Goal: Task Accomplishment & Management: Use online tool/utility

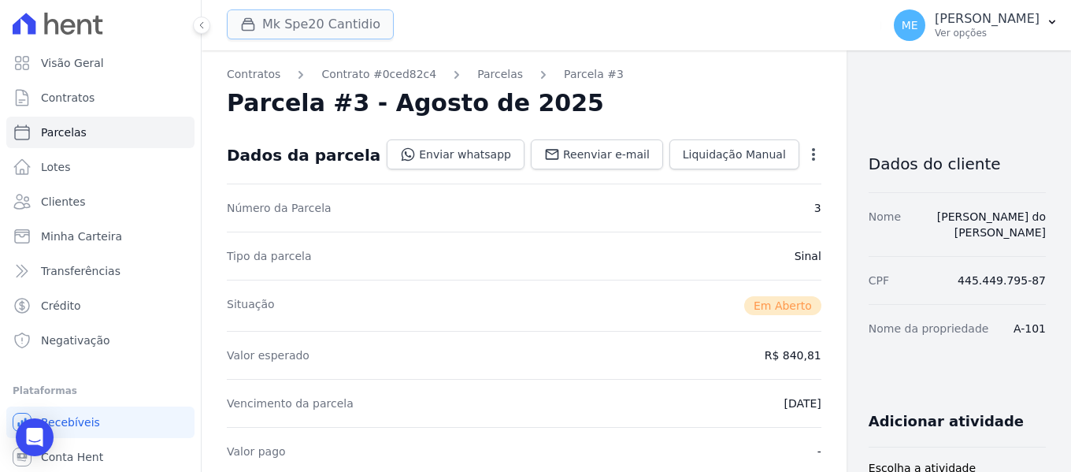
click at [304, 24] on button "Mk Spe20 Cantidio" at bounding box center [310, 24] width 167 height 30
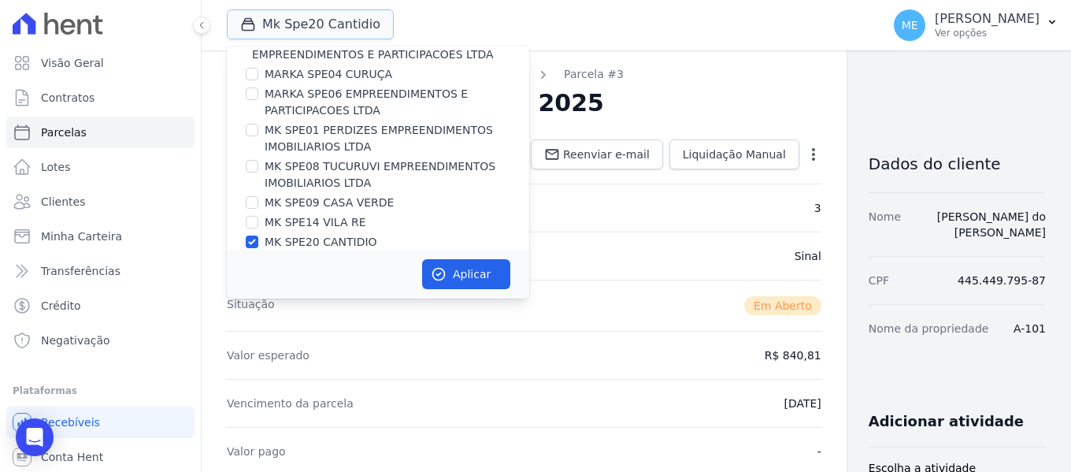
scroll to position [43, 0]
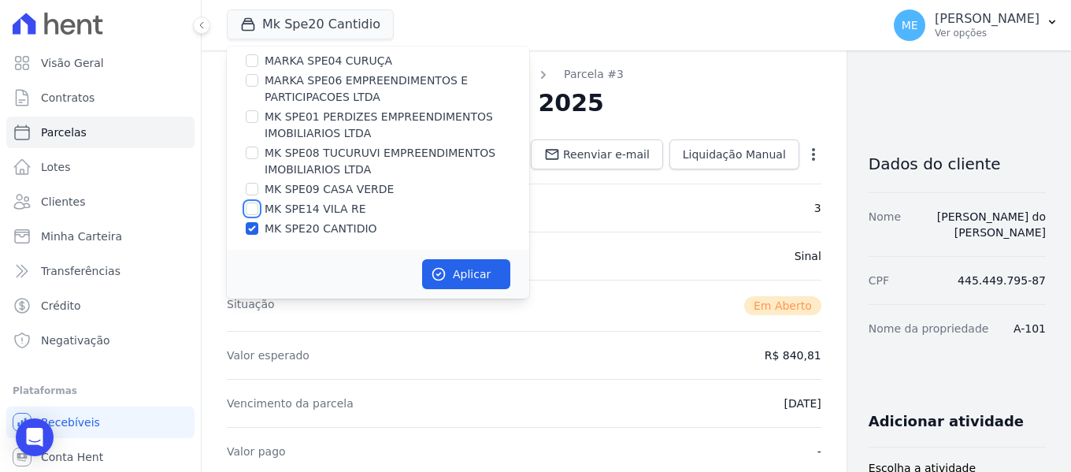
click at [253, 205] on input "MK SPE14 VILA RE" at bounding box center [252, 208] width 13 height 13
checkbox input "true"
click at [252, 227] on input "MK SPE20 CANTIDIO" at bounding box center [252, 228] width 13 height 13
checkbox input "false"
click at [464, 276] on button "Aplicar" at bounding box center [466, 274] width 88 height 30
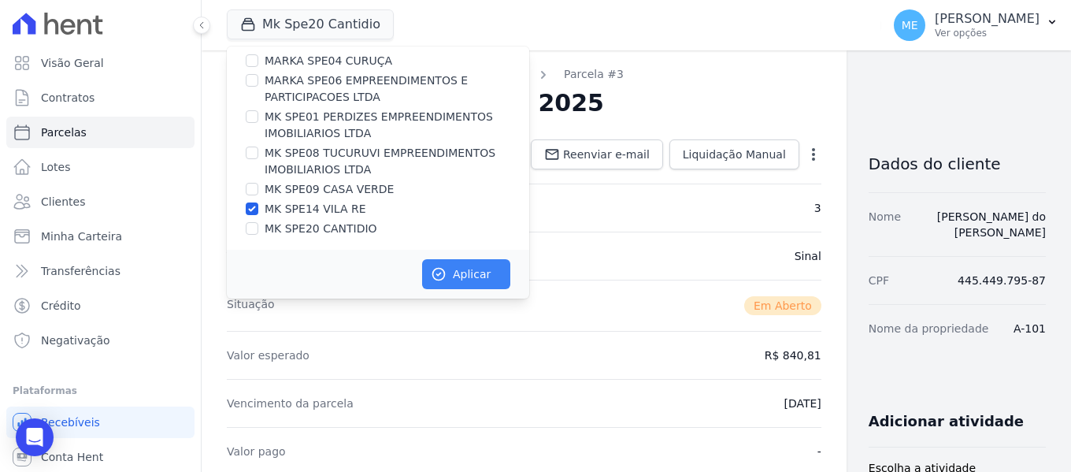
scroll to position [39, 0]
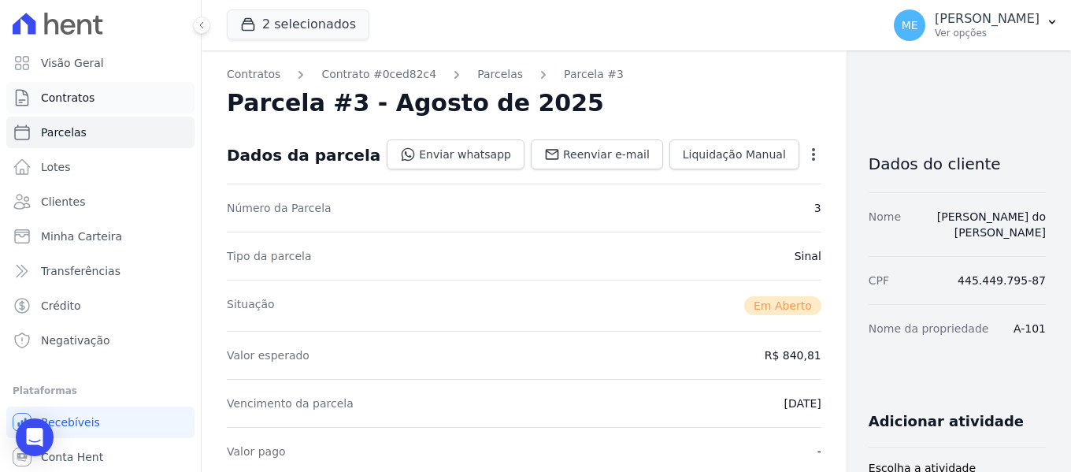
click at [104, 106] on link "Contratos" at bounding box center [100, 98] width 188 height 32
click at [84, 102] on span "Contratos" at bounding box center [68, 98] width 54 height 16
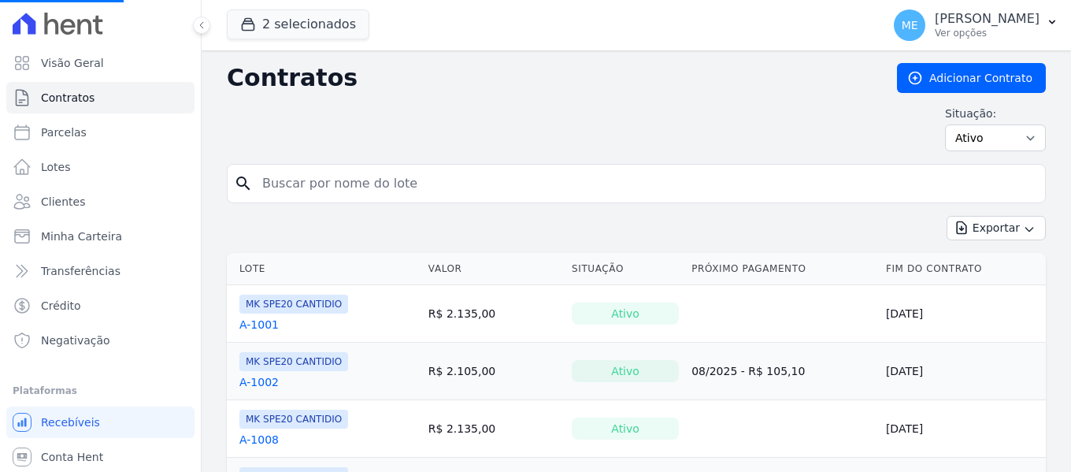
click at [366, 175] on input "search" at bounding box center [646, 184] width 786 height 32
click at [366, 174] on input "search" at bounding box center [646, 184] width 786 height 32
type input "305"
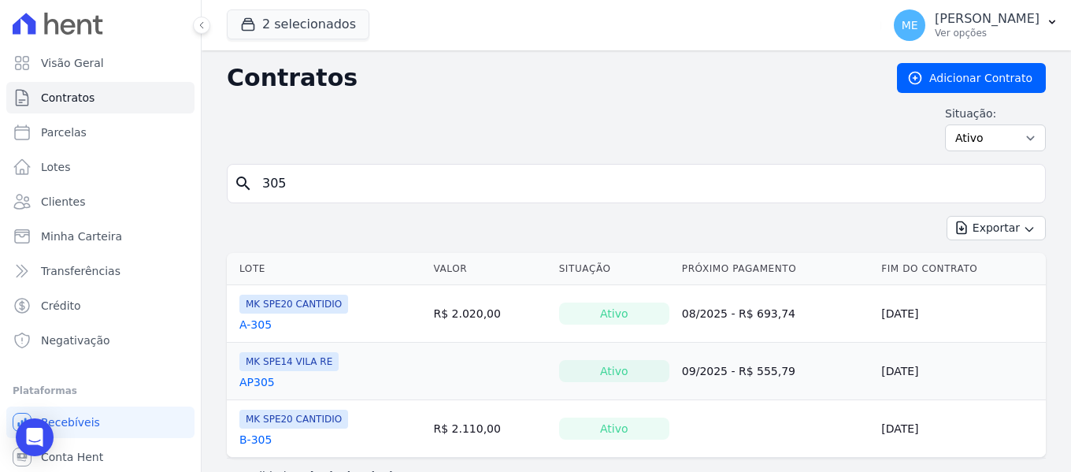
click at [258, 323] on link "A-305" at bounding box center [256, 325] width 32 height 16
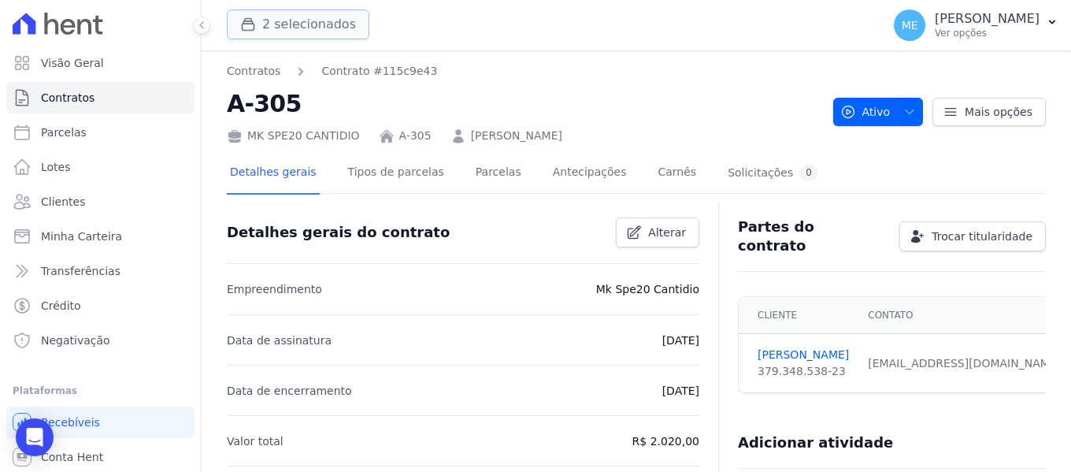
click at [284, 22] on button "2 selecionados" at bounding box center [298, 24] width 143 height 30
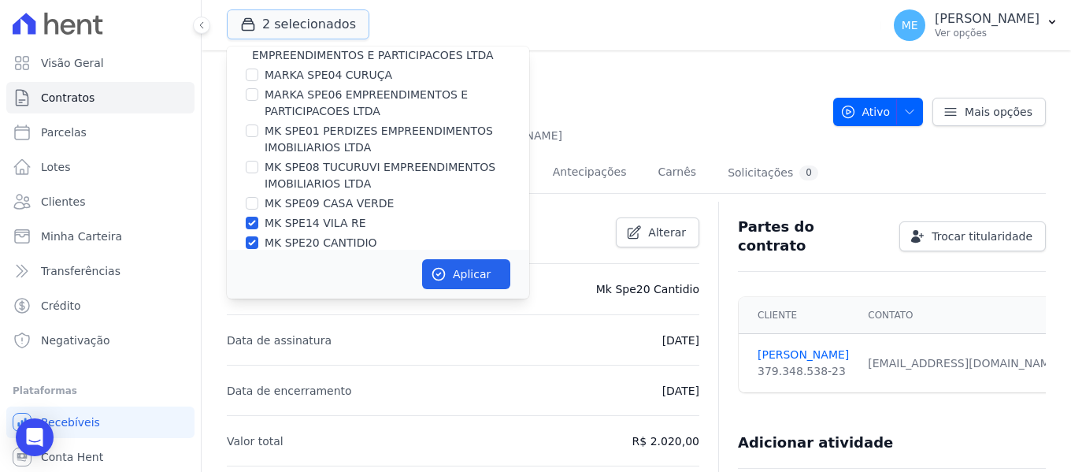
scroll to position [43, 0]
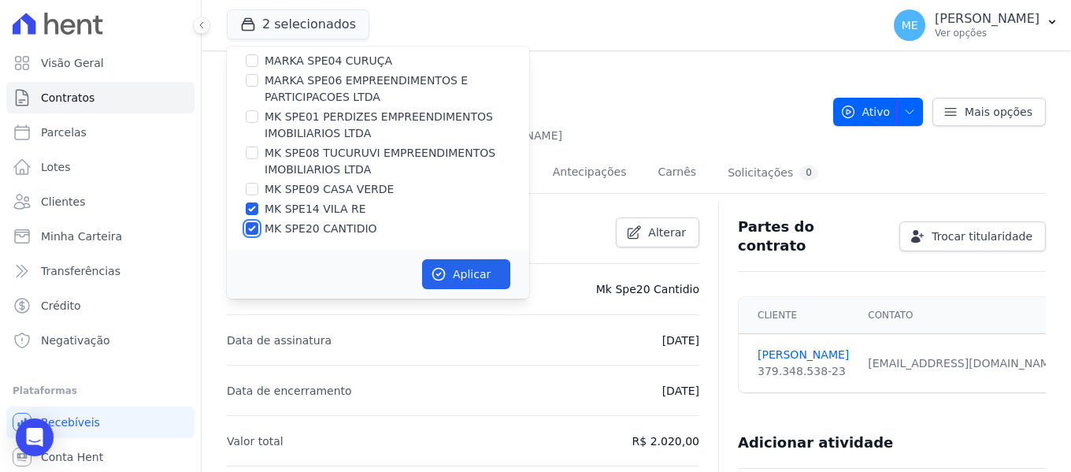
click at [257, 226] on input "MK SPE20 CANTIDIO" at bounding box center [252, 228] width 13 height 13
checkbox input "false"
click at [459, 277] on button "Aplicar" at bounding box center [466, 274] width 88 height 30
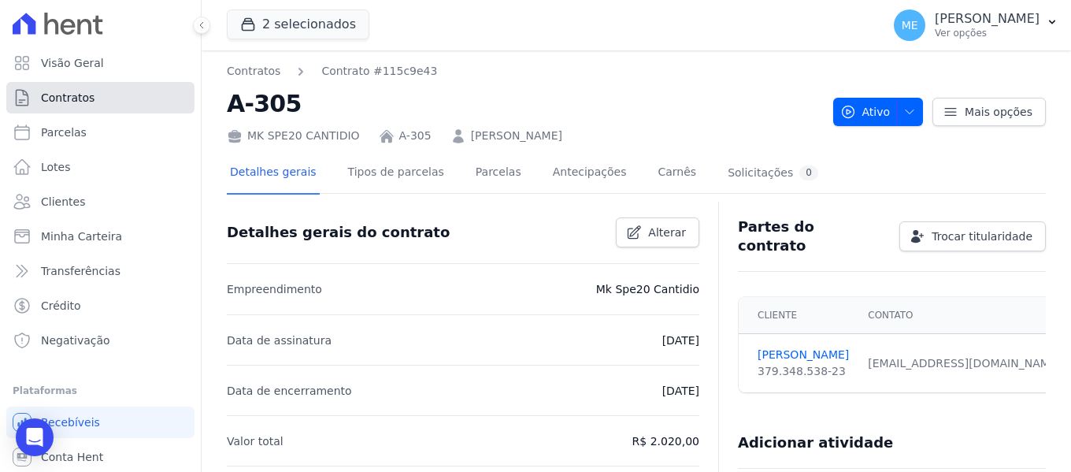
click at [105, 98] on link "Contratos" at bounding box center [100, 98] width 188 height 32
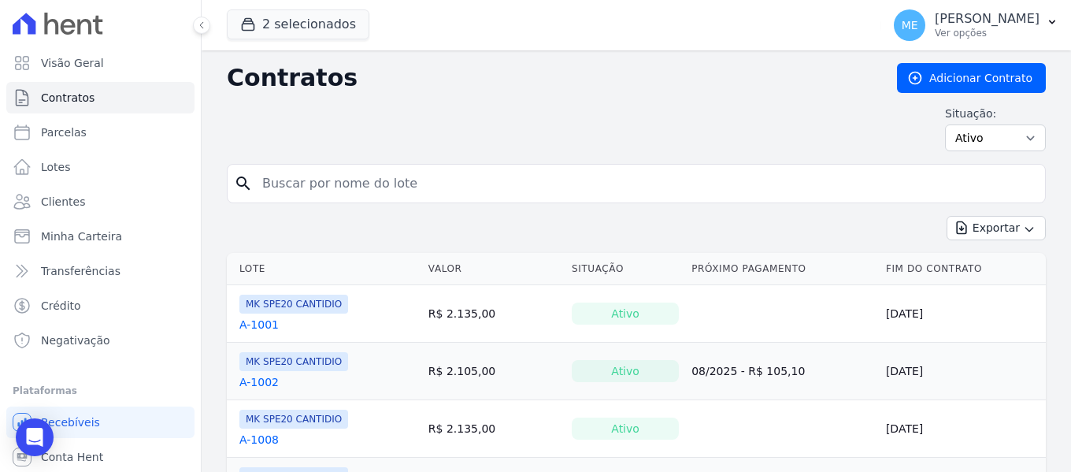
click at [383, 188] on input "search" at bounding box center [646, 184] width 786 height 32
type input "305"
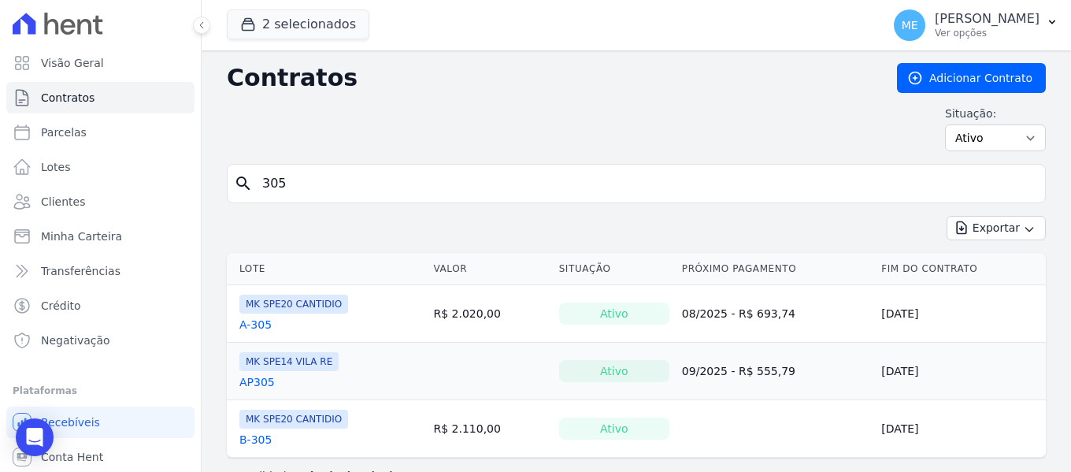
click at [266, 384] on link "AP305" at bounding box center [257, 382] width 35 height 16
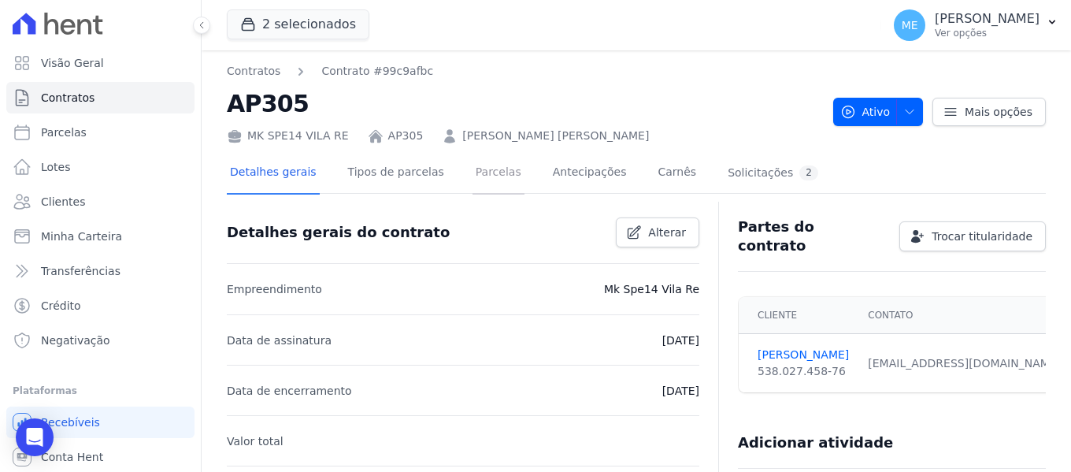
click at [473, 176] on link "Parcelas" at bounding box center [499, 174] width 52 height 42
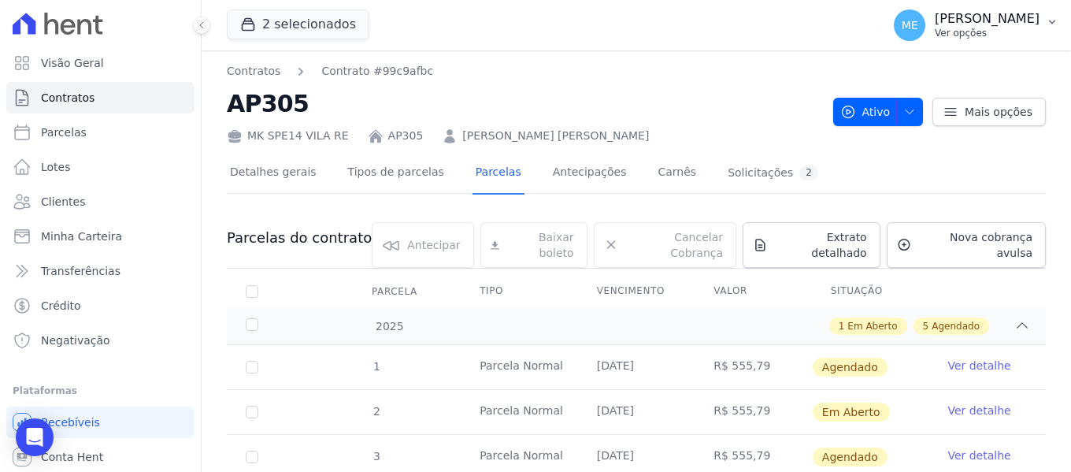
click at [1056, 17] on icon "button" at bounding box center [1052, 22] width 13 height 13
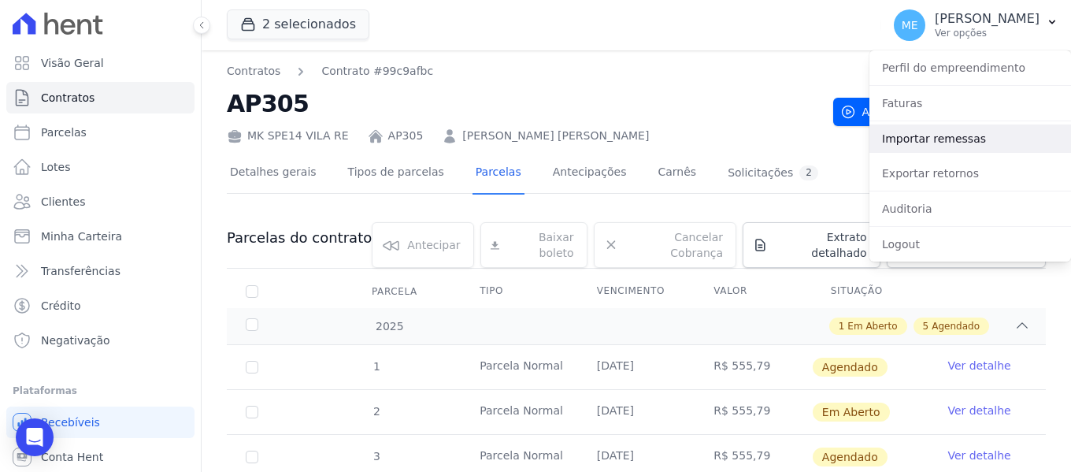
click at [925, 141] on link "Importar remessas" at bounding box center [971, 138] width 202 height 28
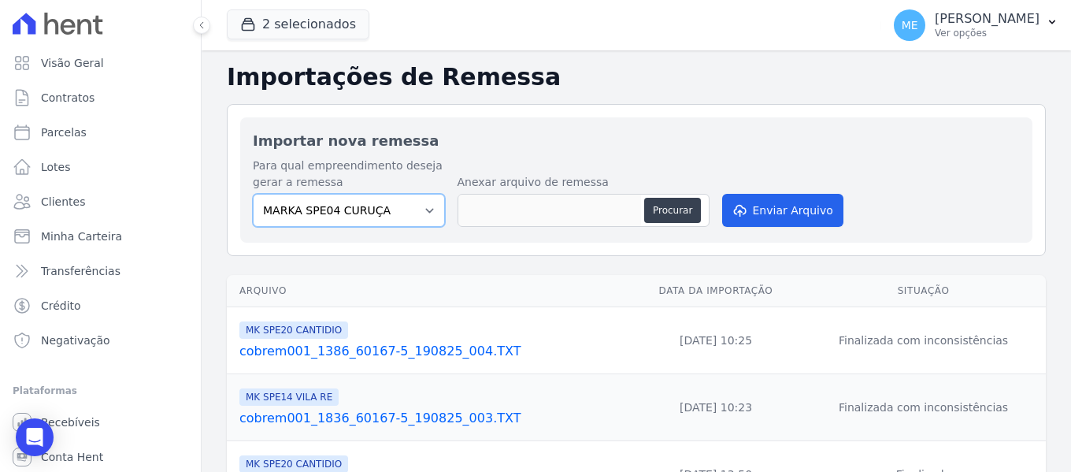
click at [421, 207] on select "MARKA SPE04 CURUÇA MARKA SPE06 EMPREENDIMENTOS E PARTICIPACOES LTDA MK SPE01 PE…" at bounding box center [349, 210] width 192 height 33
select select "39995bf4-9ae3-4619-a753-9d7f943d9086"
click at [253, 194] on select "MARKA SPE04 CURUÇA MARKA SPE06 EMPREENDIMENTOS E PARTICIPACOES LTDA MK SPE01 PE…" at bounding box center [349, 210] width 192 height 33
click at [674, 206] on button "Procurar" at bounding box center [672, 210] width 57 height 25
type input "cobrem001_1836_60167-5_190825_006.TXT"
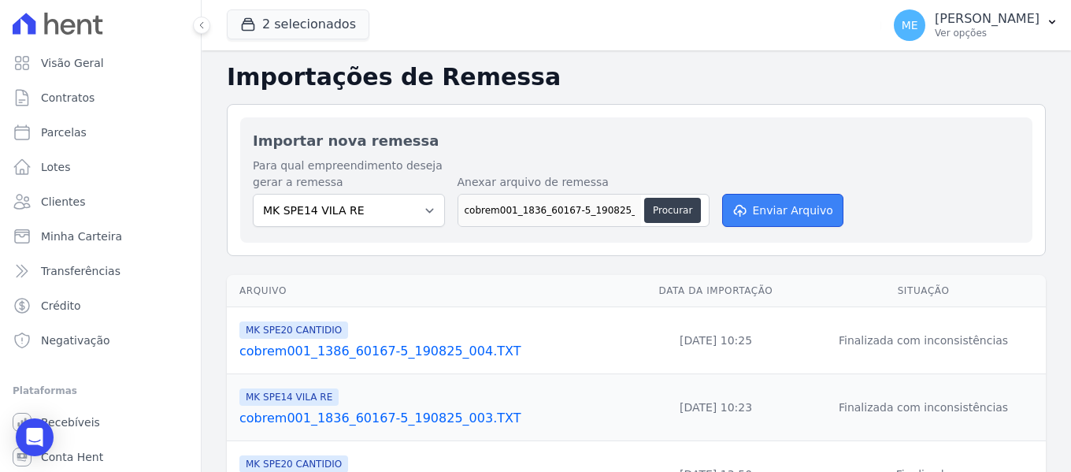
click at [779, 203] on button "Enviar Arquivo" at bounding box center [782, 210] width 121 height 33
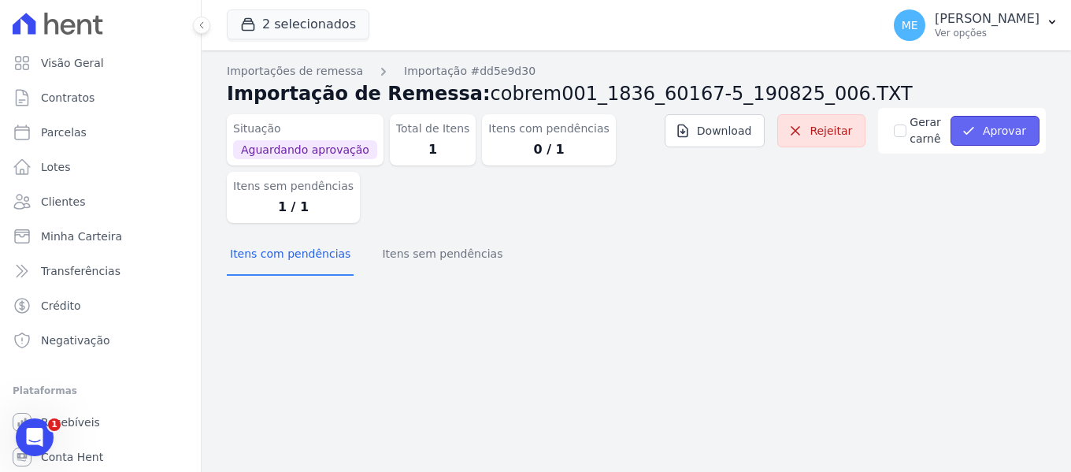
click at [1010, 122] on button "Aprovar" at bounding box center [995, 131] width 89 height 30
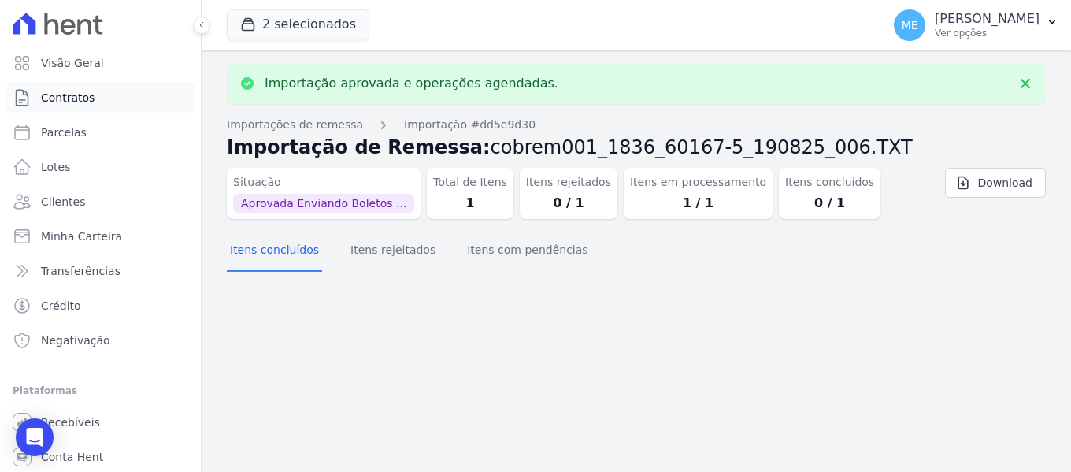
drag, startPoint x: 86, startPoint y: 89, endPoint x: 94, endPoint y: 88, distance: 7.9
click at [86, 90] on link "Contratos" at bounding box center [100, 98] width 188 height 32
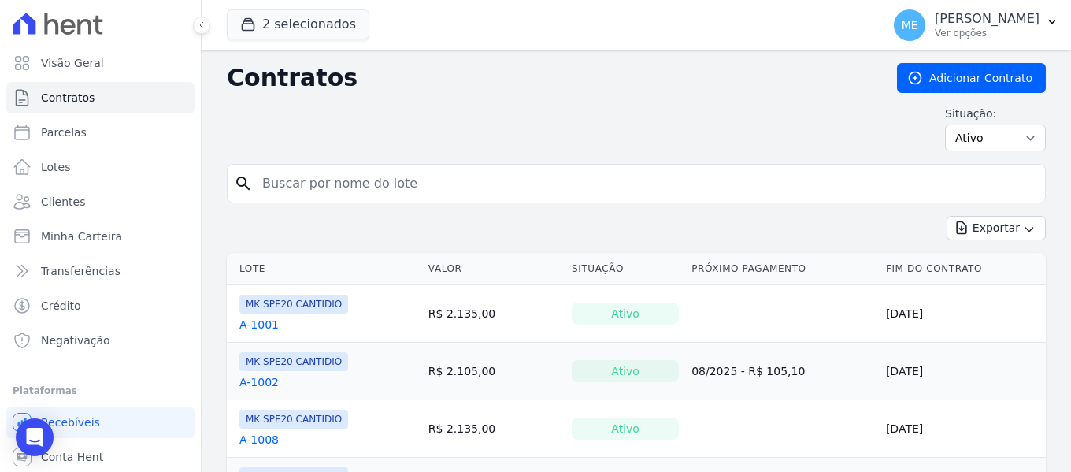
click at [407, 191] on input "search" at bounding box center [646, 184] width 786 height 32
type input "305"
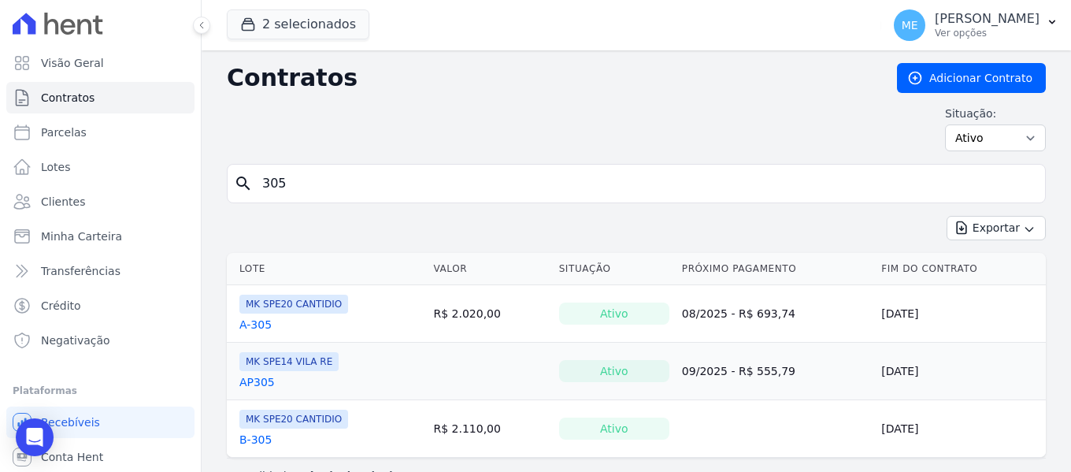
click at [265, 387] on link "AP305" at bounding box center [257, 382] width 35 height 16
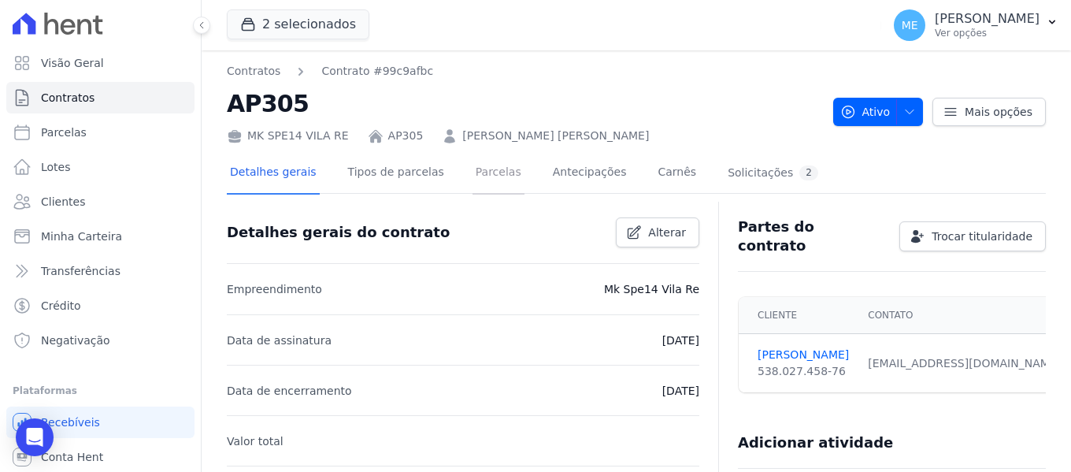
click at [478, 174] on link "Parcelas" at bounding box center [499, 174] width 52 height 42
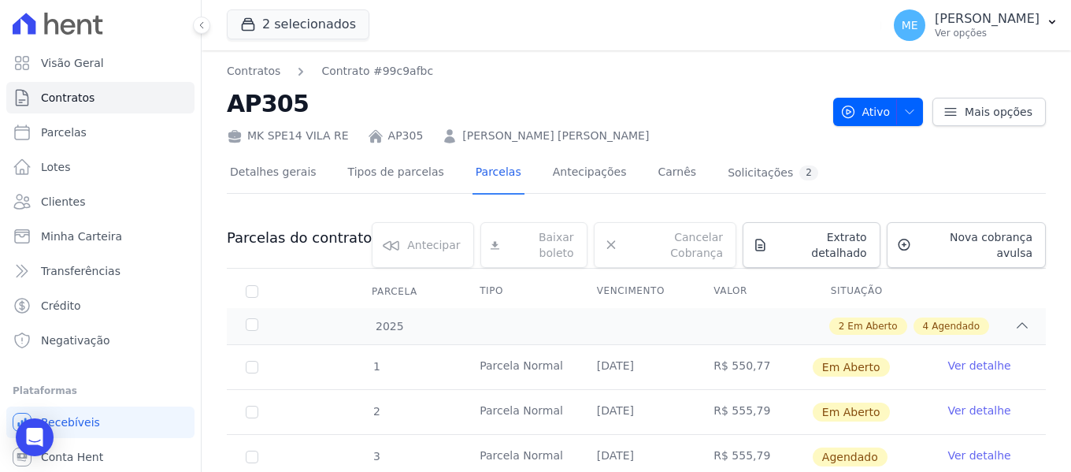
click at [986, 358] on link "Ver detalhe" at bounding box center [979, 366] width 63 height 16
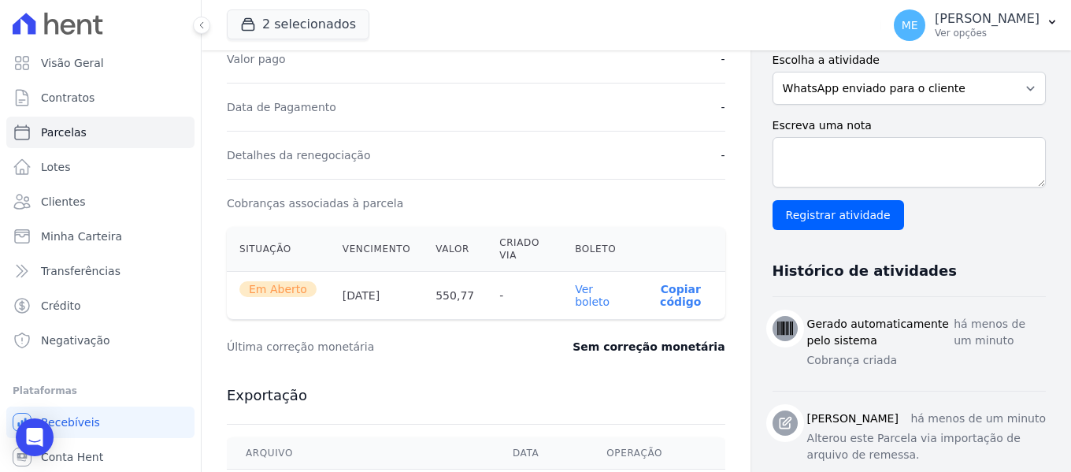
scroll to position [394, 0]
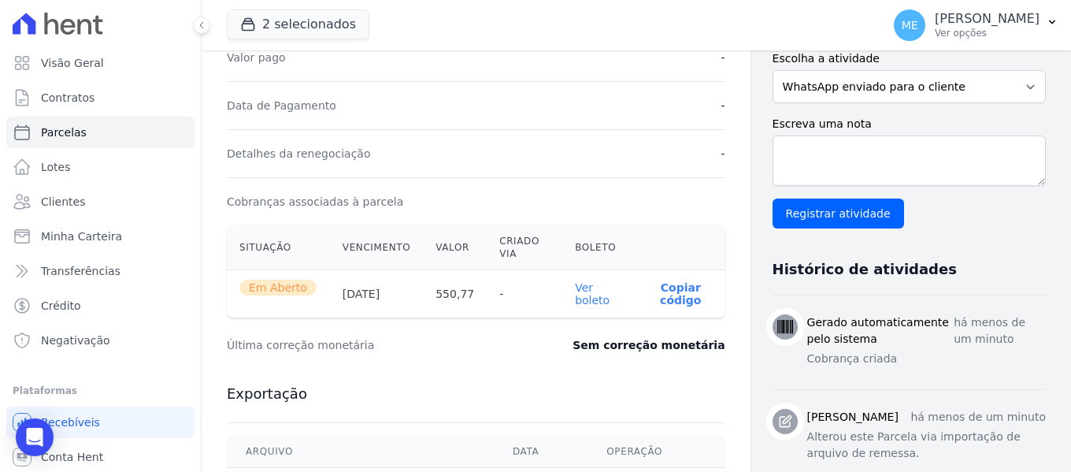
click at [588, 303] on link "Ver boleto" at bounding box center [592, 293] width 35 height 25
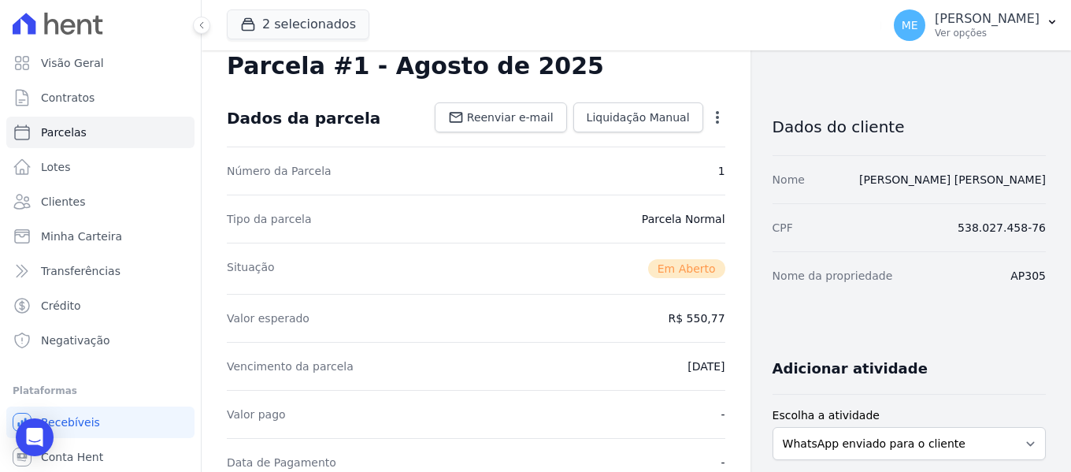
scroll to position [0, 0]
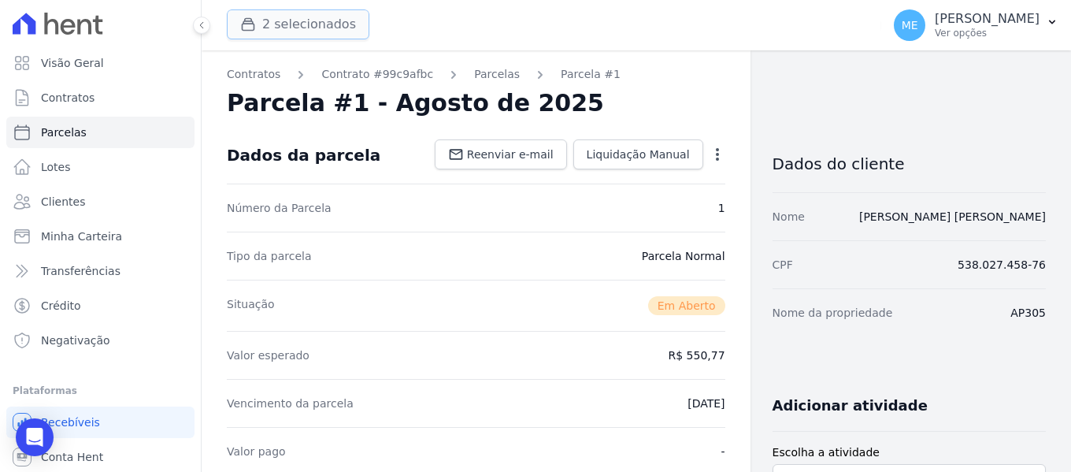
click at [284, 25] on button "2 selecionados" at bounding box center [298, 24] width 143 height 30
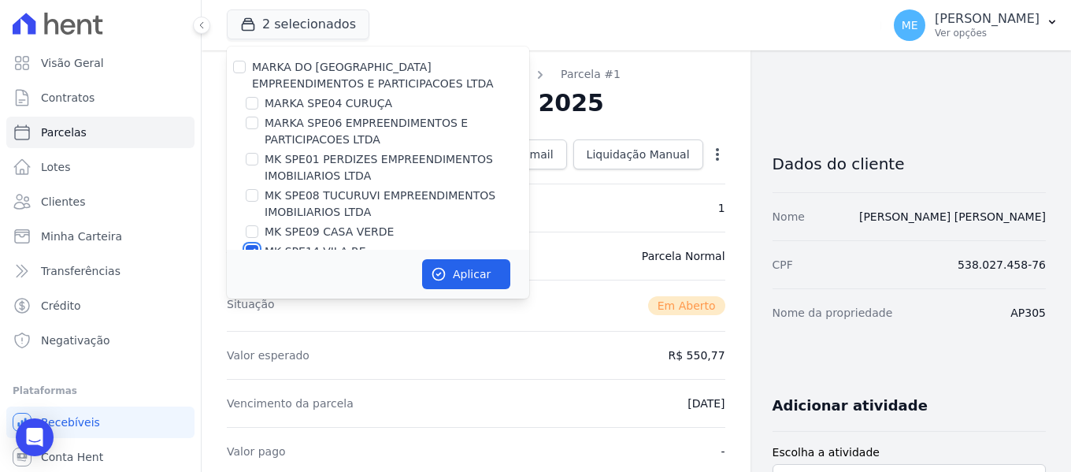
click at [249, 247] on input "MK SPE14 VILA RE" at bounding box center [252, 251] width 13 height 13
checkbox input "false"
drag, startPoint x: 248, startPoint y: 124, endPoint x: 257, endPoint y: 132, distance: 11.7
click at [248, 124] on input "MARKA SPE06 EMPREENDIMENTOS E PARTICIPACOES LTDA" at bounding box center [252, 123] width 13 height 13
checkbox input "true"
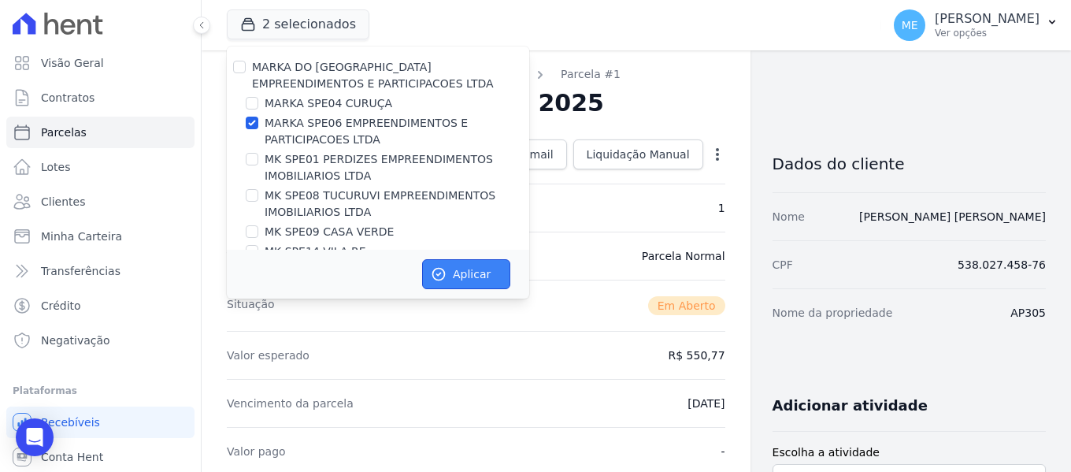
click at [464, 271] on button "Aplicar" at bounding box center [466, 274] width 88 height 30
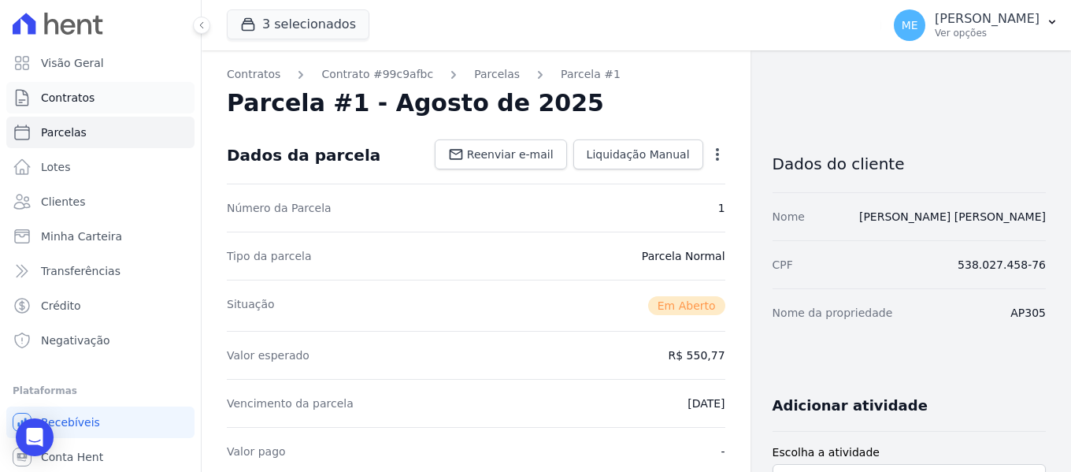
drag, startPoint x: 102, startPoint y: 87, endPoint x: 83, endPoint y: 98, distance: 22.6
click at [83, 98] on span "Contratos" at bounding box center [68, 98] width 54 height 16
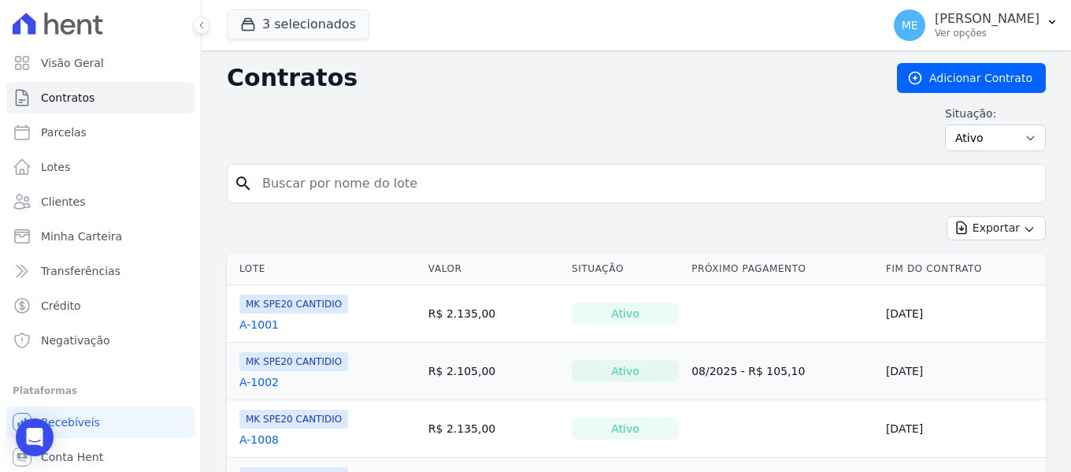
click at [368, 176] on input "search" at bounding box center [646, 184] width 786 height 32
type input "1510"
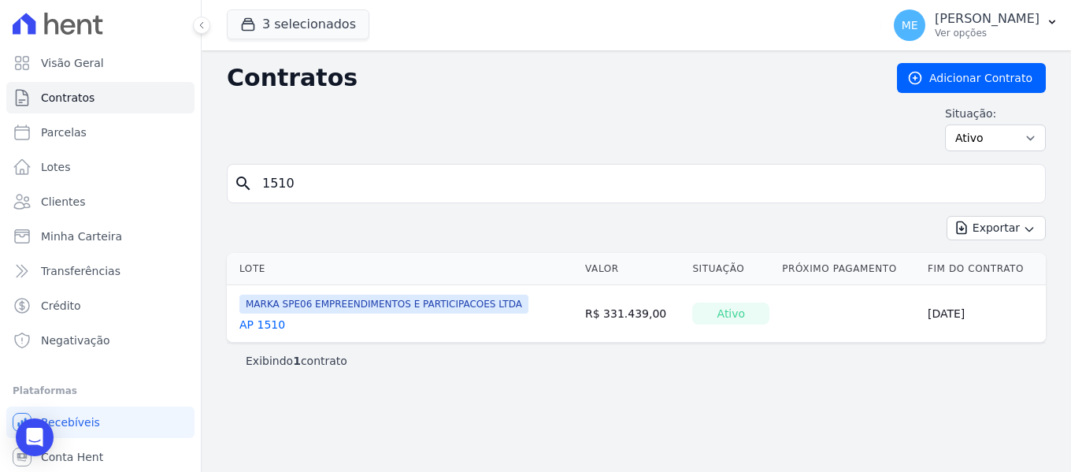
click at [268, 321] on link "AP 1510" at bounding box center [263, 325] width 46 height 16
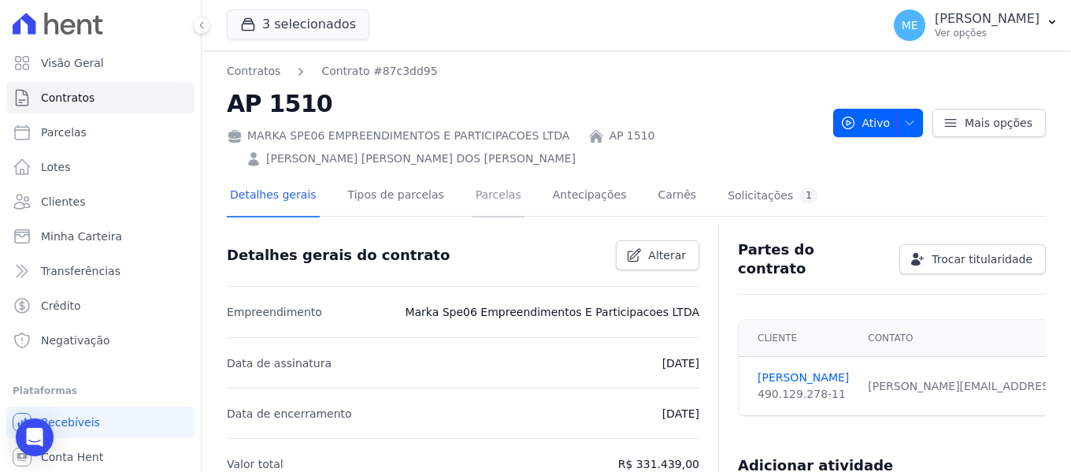
click at [482, 196] on link "Parcelas" at bounding box center [499, 197] width 52 height 42
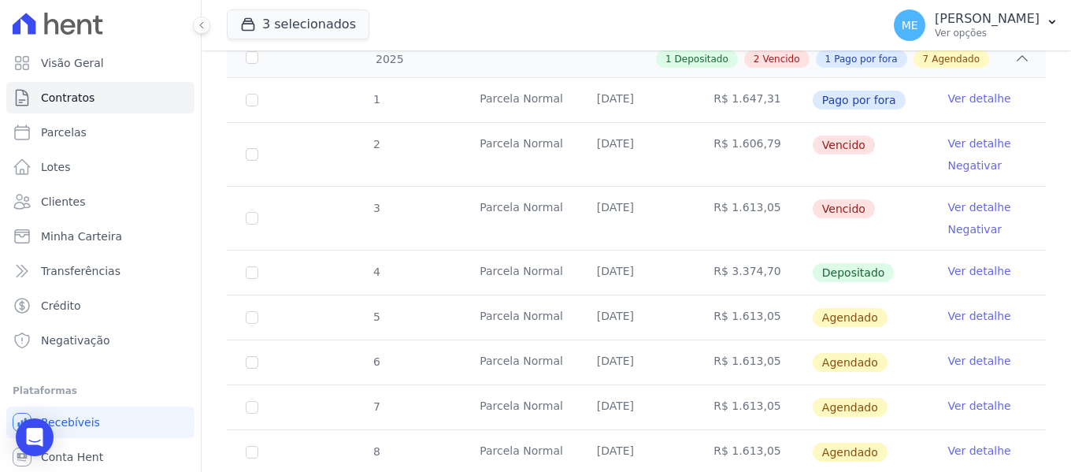
scroll to position [315, 0]
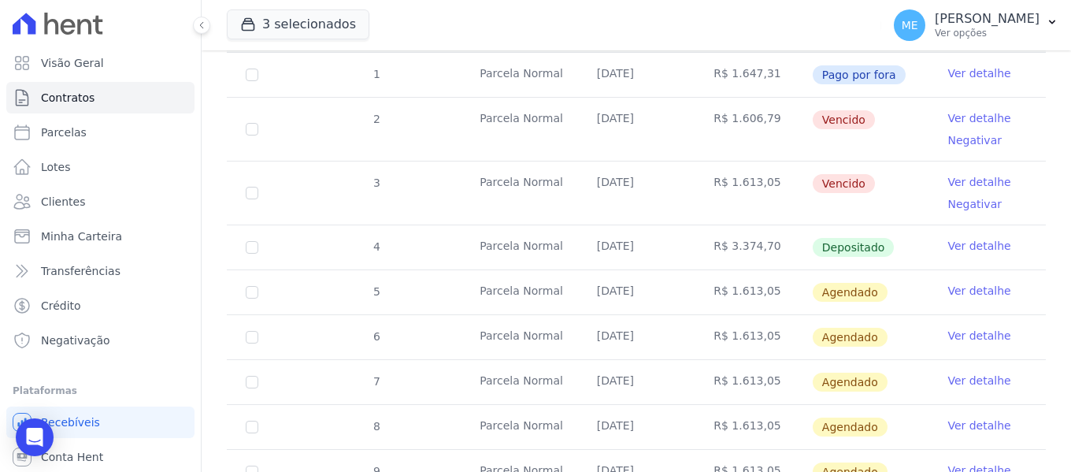
click at [948, 238] on link "Ver detalhe" at bounding box center [979, 246] width 63 height 16
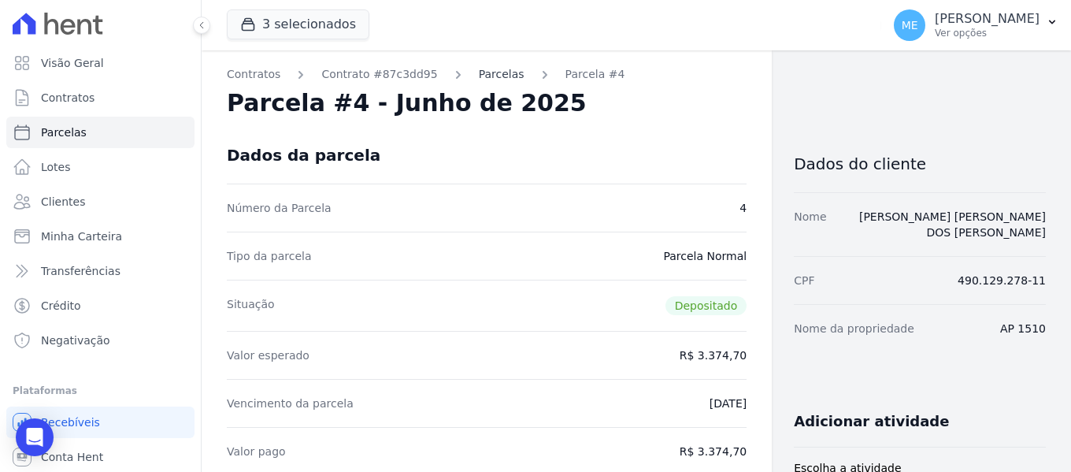
click at [479, 77] on link "Parcelas" at bounding box center [502, 74] width 46 height 17
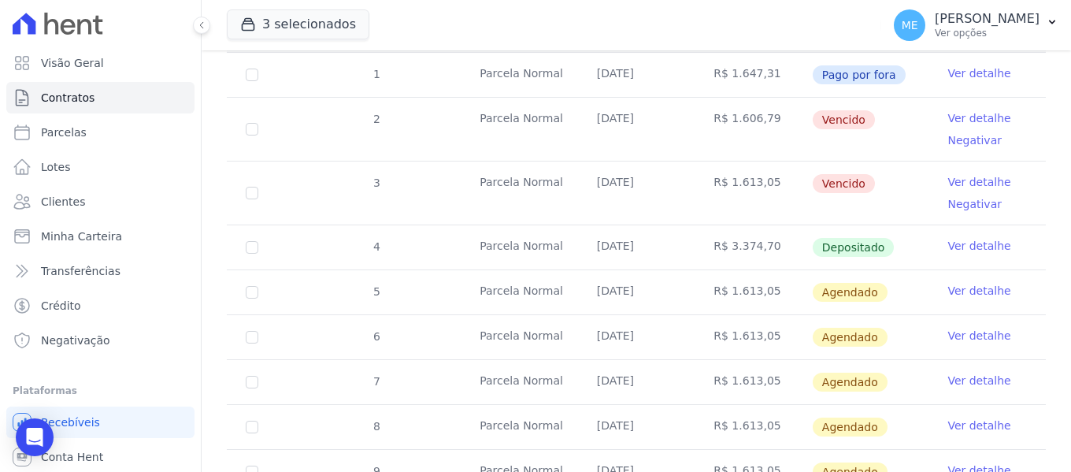
scroll to position [394, 0]
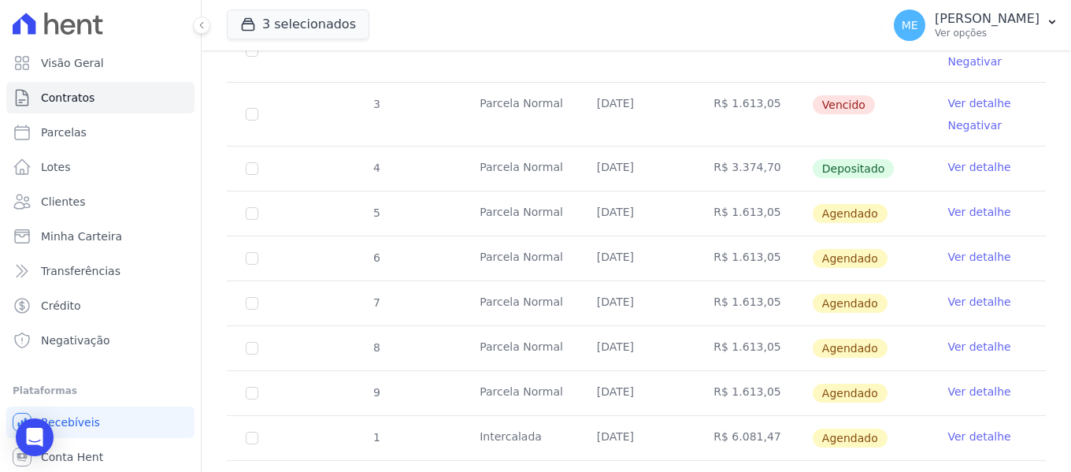
click at [964, 159] on link "Ver detalhe" at bounding box center [979, 167] width 63 height 16
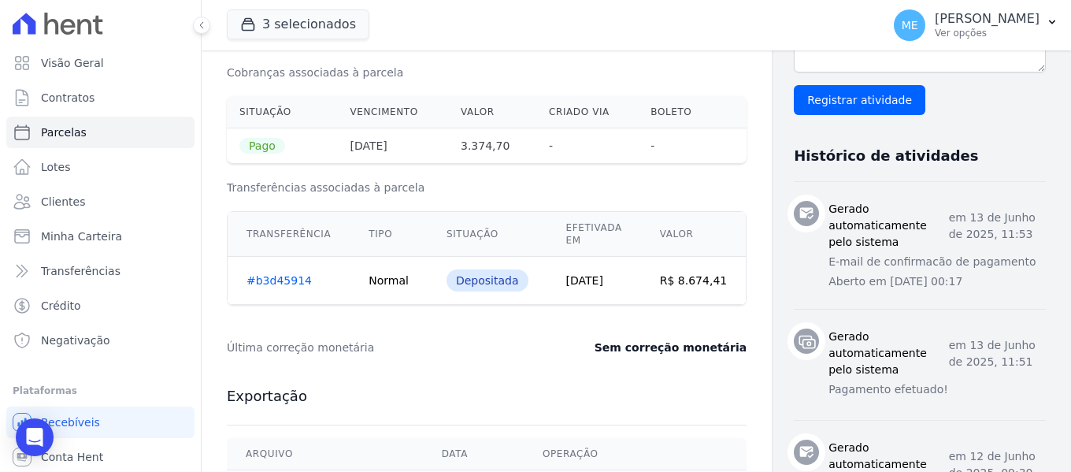
scroll to position [473, 0]
